Goal: Check status

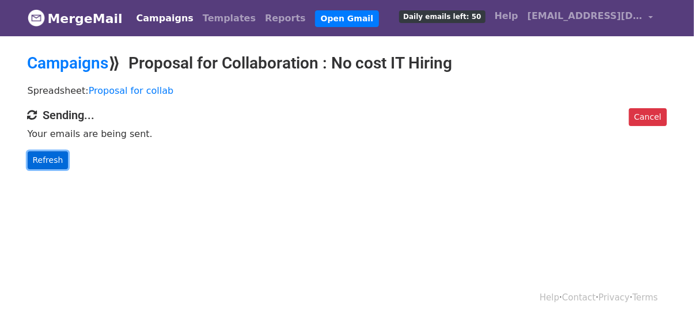
click at [48, 165] on link "Refresh" at bounding box center [48, 160] width 41 height 18
click at [47, 155] on link "Refresh" at bounding box center [48, 160] width 41 height 18
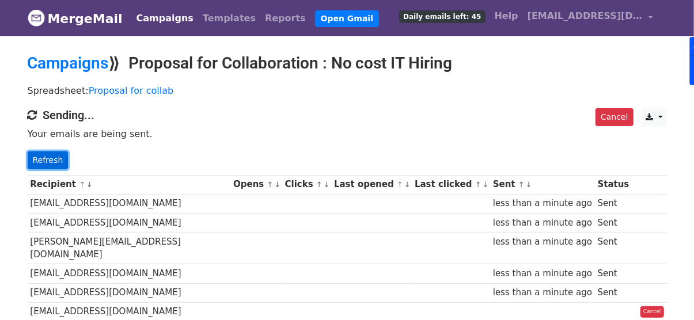
click at [54, 158] on link "Refresh" at bounding box center [48, 160] width 41 height 18
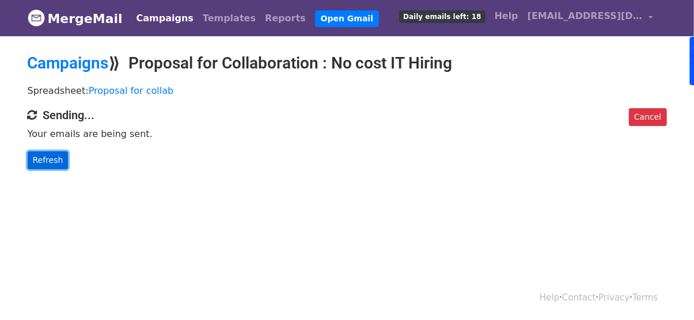
click at [57, 162] on link "Refresh" at bounding box center [48, 160] width 41 height 18
click at [56, 158] on link "Refresh" at bounding box center [48, 160] width 41 height 18
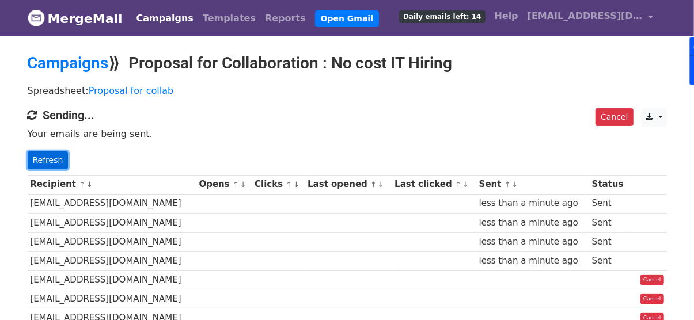
click at [42, 157] on link "Refresh" at bounding box center [48, 160] width 41 height 18
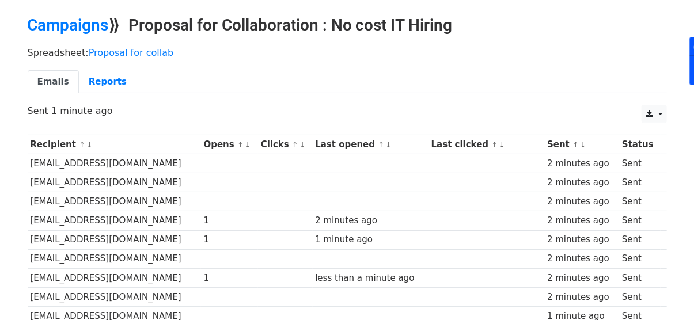
scroll to position [315, 0]
